Goal: Transaction & Acquisition: Purchase product/service

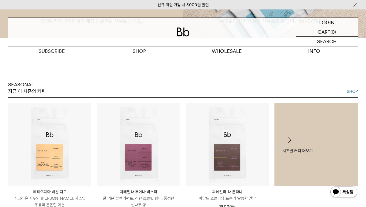
scroll to position [216, 0]
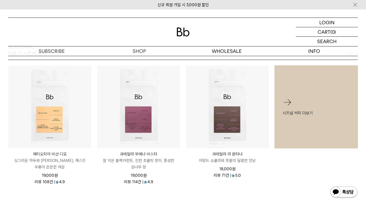
click at [292, 190] on li "시즈널 커피 더보기" at bounding box center [315, 128] width 89 height 126
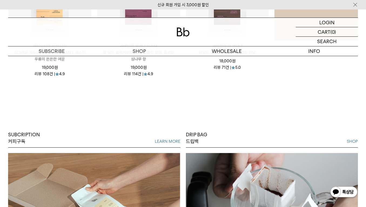
click at [184, 110] on div "SUBCRIPTION 커피구독 LEARN MORE 원두 선택은 Bb에게 맡기고, 커피 생활의 즐거움만 누리세요. DRIP BAG 드립백 SHO…" at bounding box center [183, 182] width 366 height 182
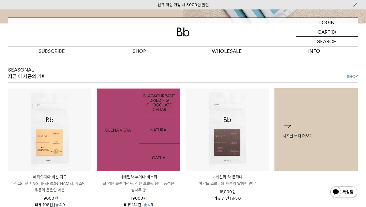
scroll to position [162, 0]
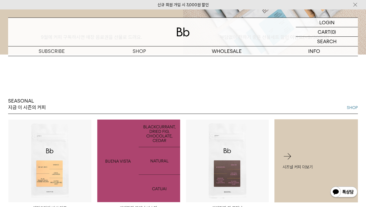
click at [140, 160] on img at bounding box center [138, 161] width 83 height 83
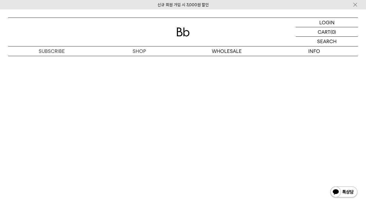
scroll to position [1241, 0]
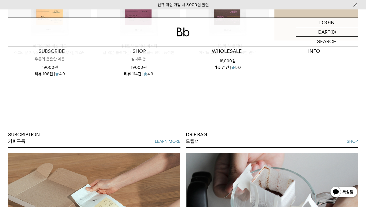
scroll to position [432, 0]
